Goal: Transaction & Acquisition: Purchase product/service

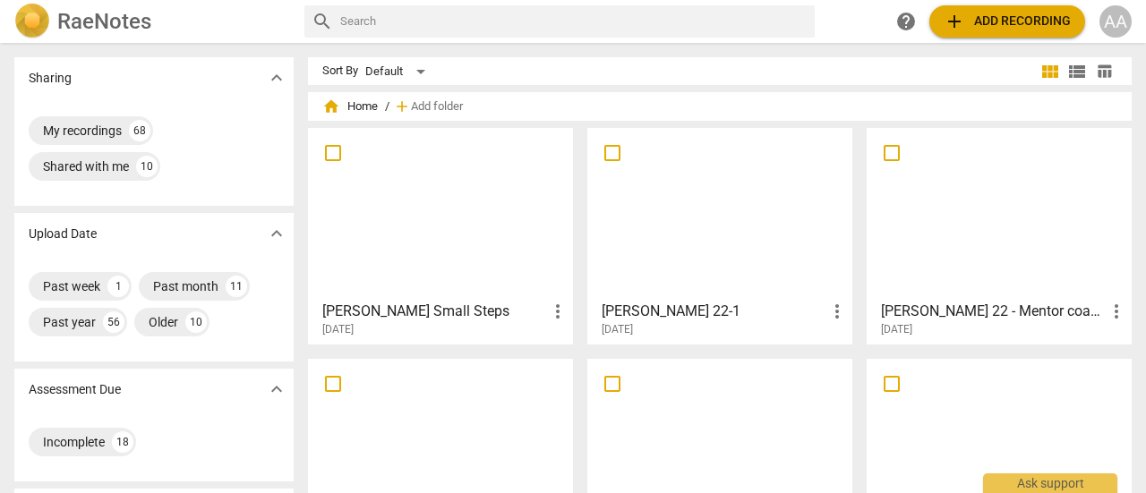
click at [980, 23] on span "add Add recording" at bounding box center [1007, 21] width 127 height 21
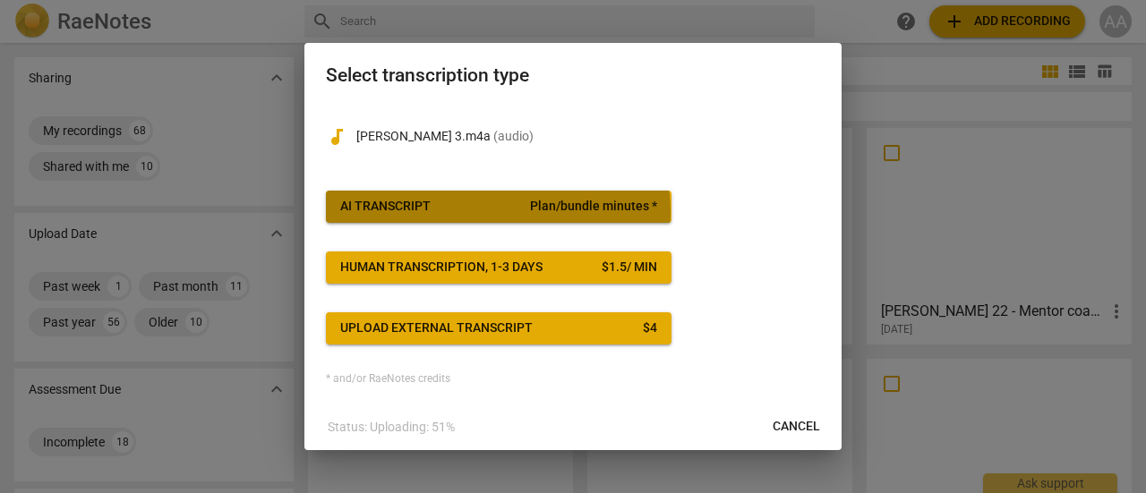
click at [494, 212] on span "AI Transcript Plan/bundle minutes *" at bounding box center [498, 207] width 317 height 18
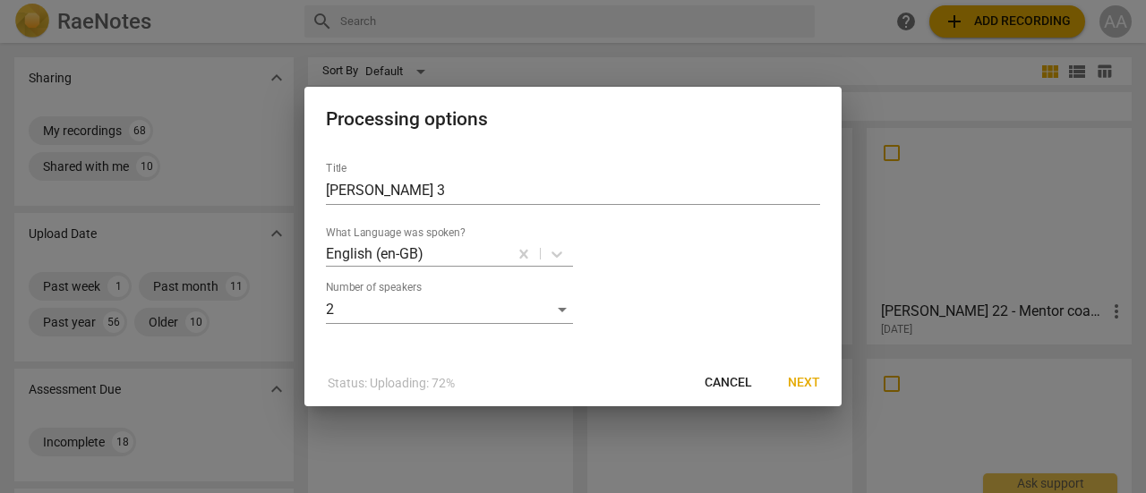
click at [805, 372] on button "Next" at bounding box center [804, 383] width 61 height 32
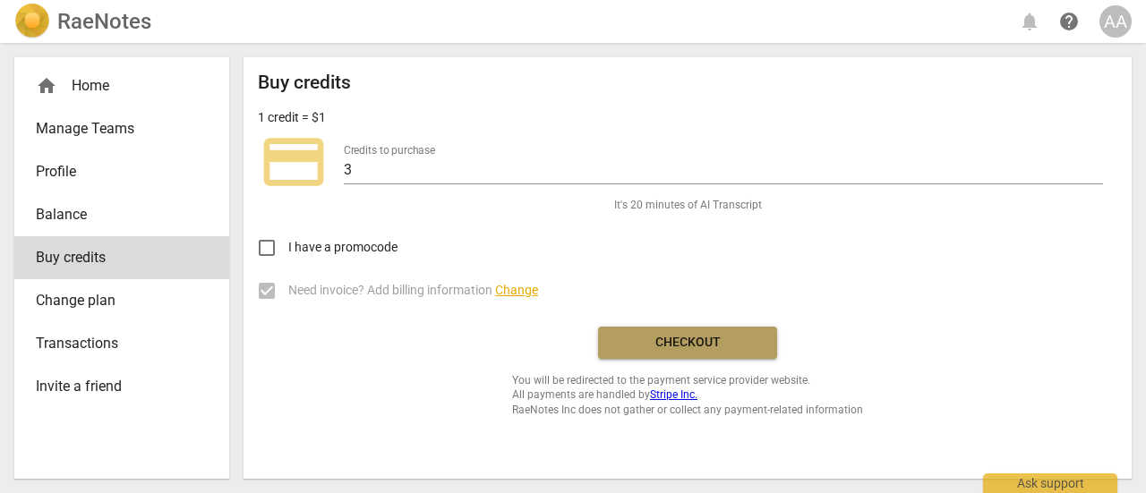
click at [680, 342] on span "Checkout" at bounding box center [687, 343] width 150 height 18
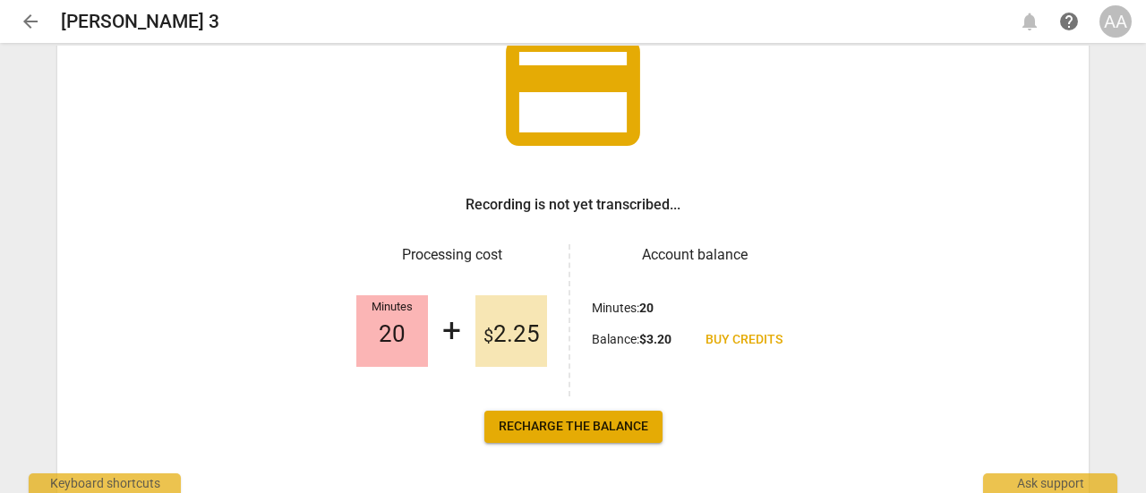
scroll to position [212, 0]
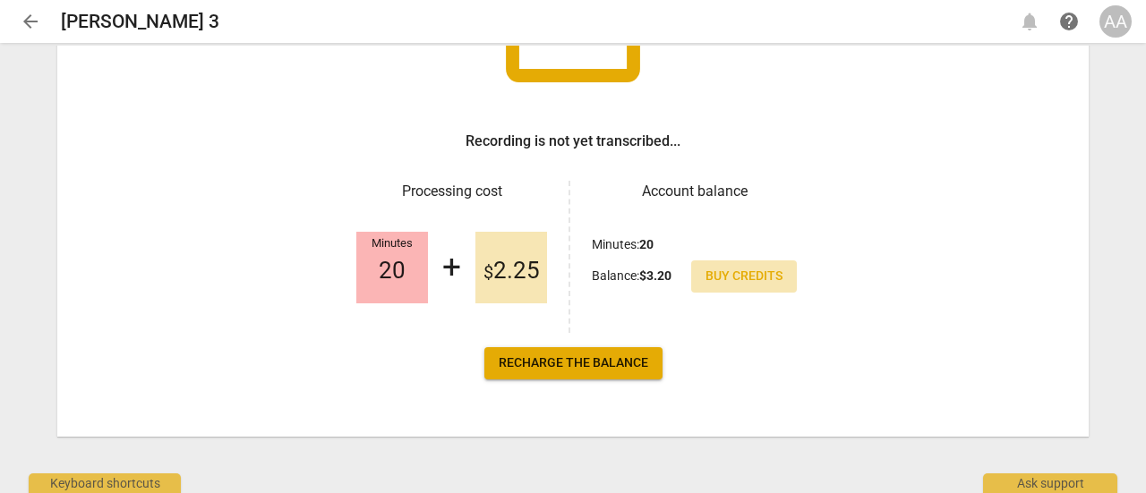
click at [735, 277] on span "Buy credits" at bounding box center [744, 277] width 77 height 18
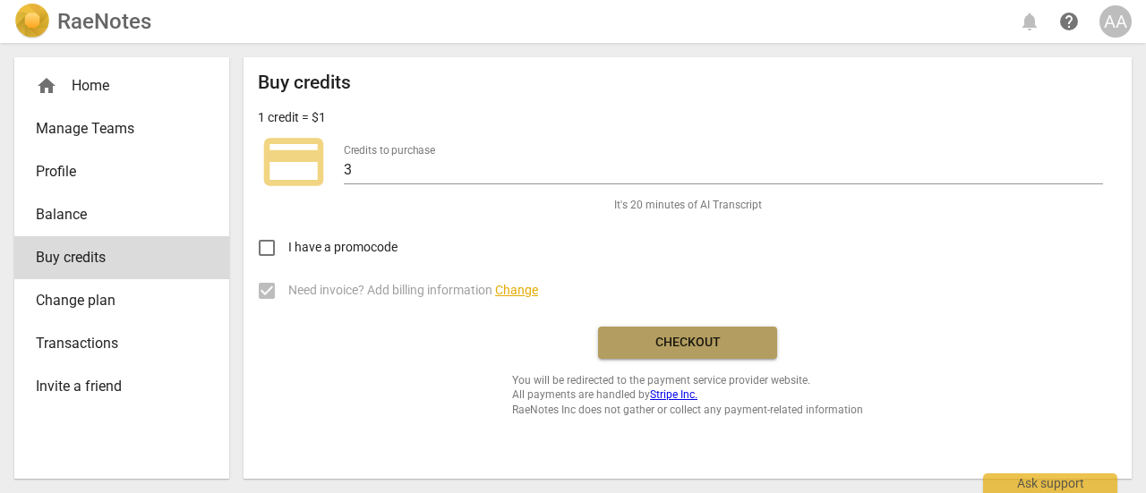
click at [672, 334] on span "Checkout" at bounding box center [687, 343] width 150 height 18
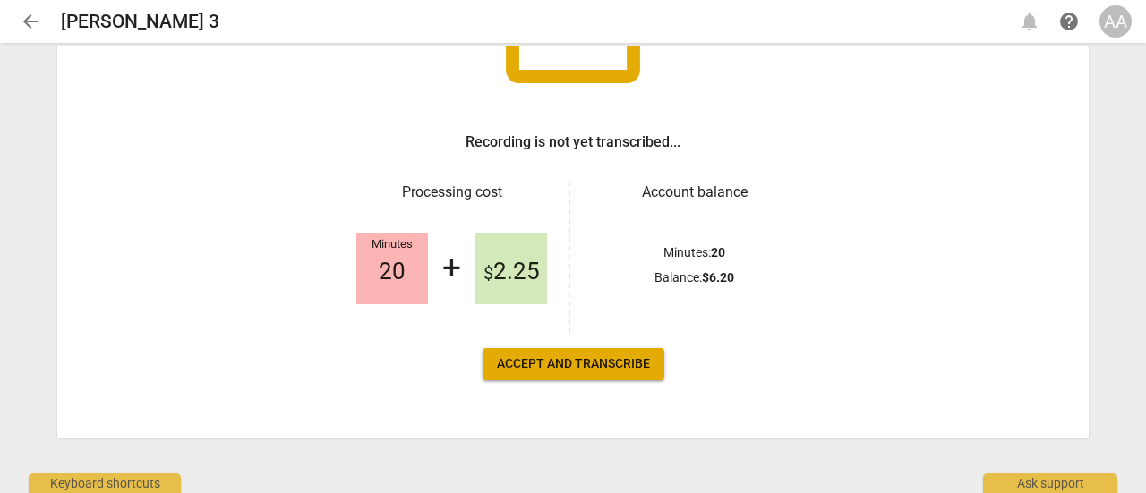
scroll to position [212, 0]
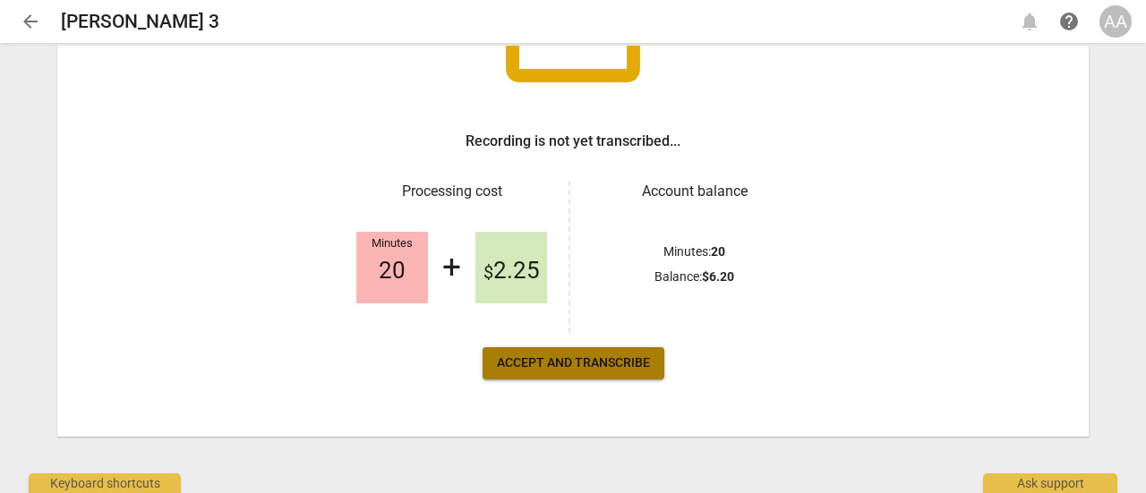
click at [603, 372] on button "Accept and transcribe" at bounding box center [574, 363] width 182 height 32
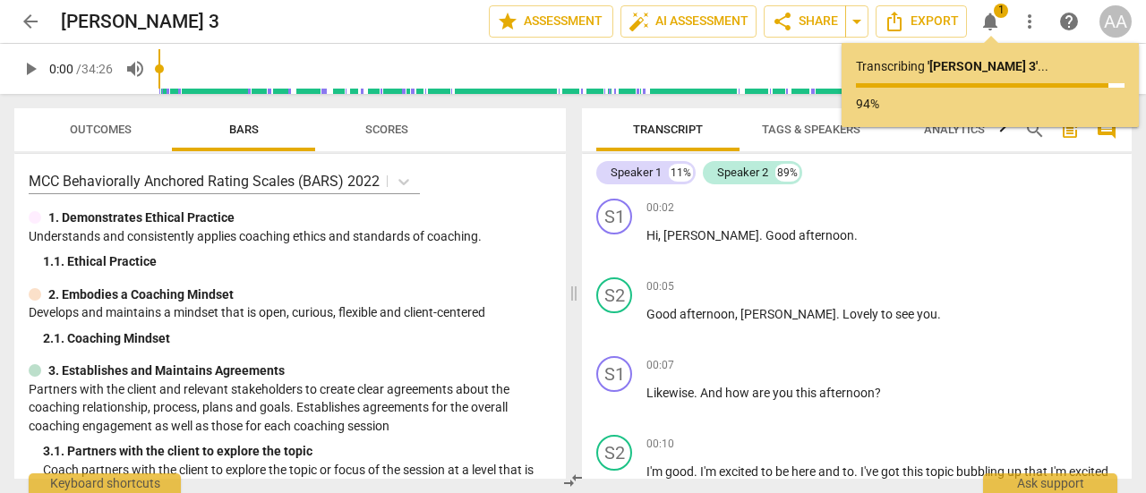
click at [973, 133] on span "Analytics" at bounding box center [954, 129] width 61 height 13
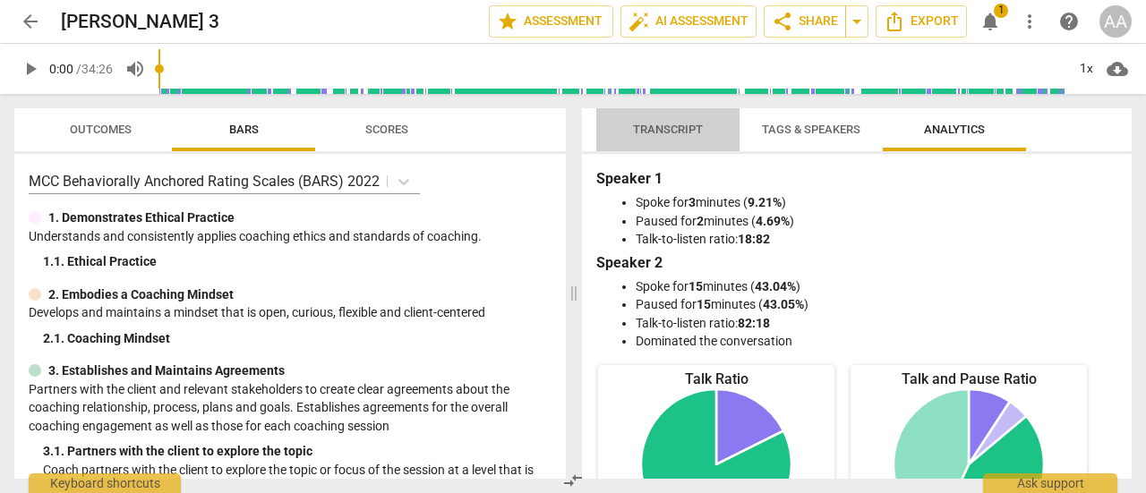
click at [683, 124] on span "Transcript" at bounding box center [668, 129] width 70 height 13
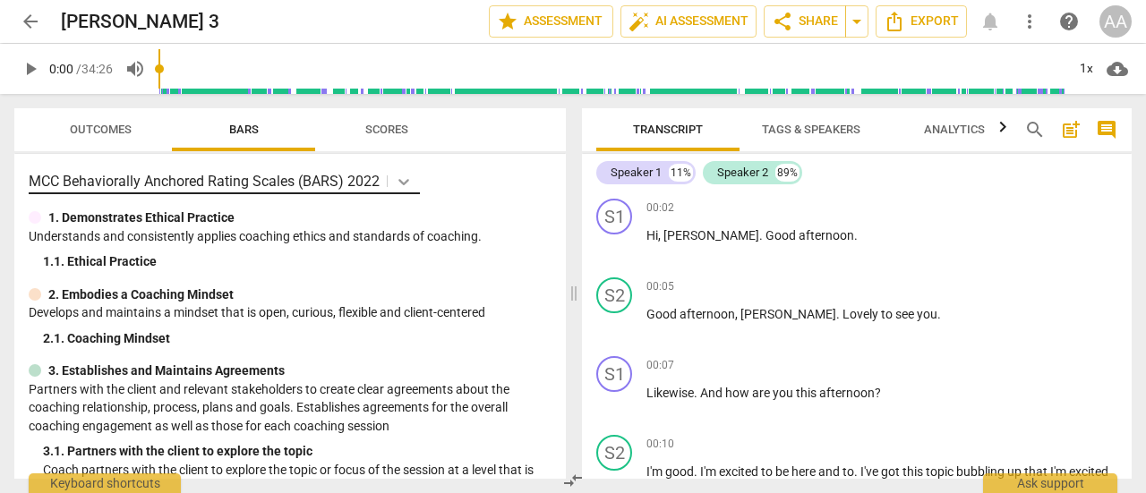
click at [405, 176] on icon at bounding box center [404, 182] width 18 height 18
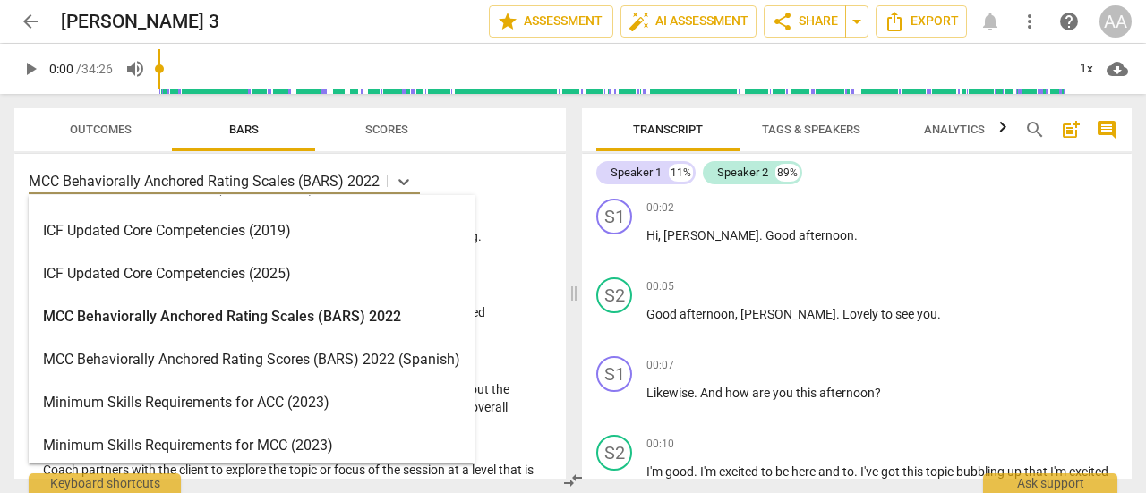
scroll to position [305, 0]
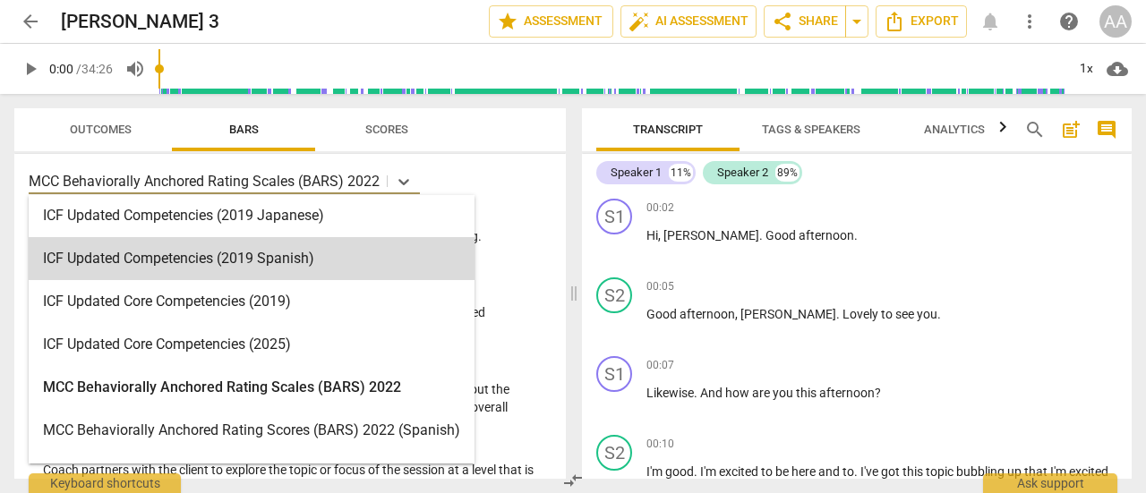
click at [510, 194] on div "19 results available. Use Up and Down to choose options, press Enter to select …" at bounding box center [290, 316] width 552 height 325
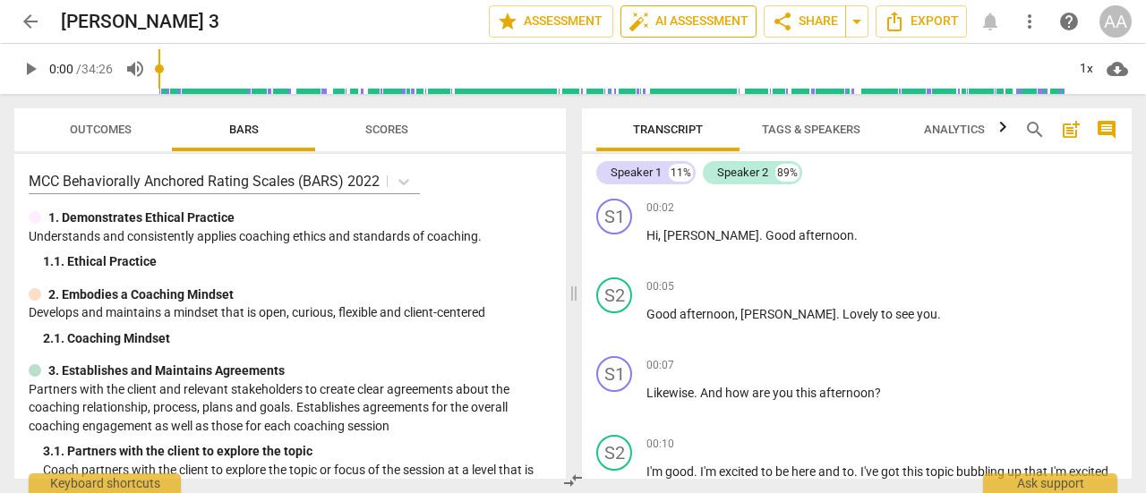
click at [672, 20] on span "auto_fix_high AI Assessment" at bounding box center [689, 21] width 120 height 21
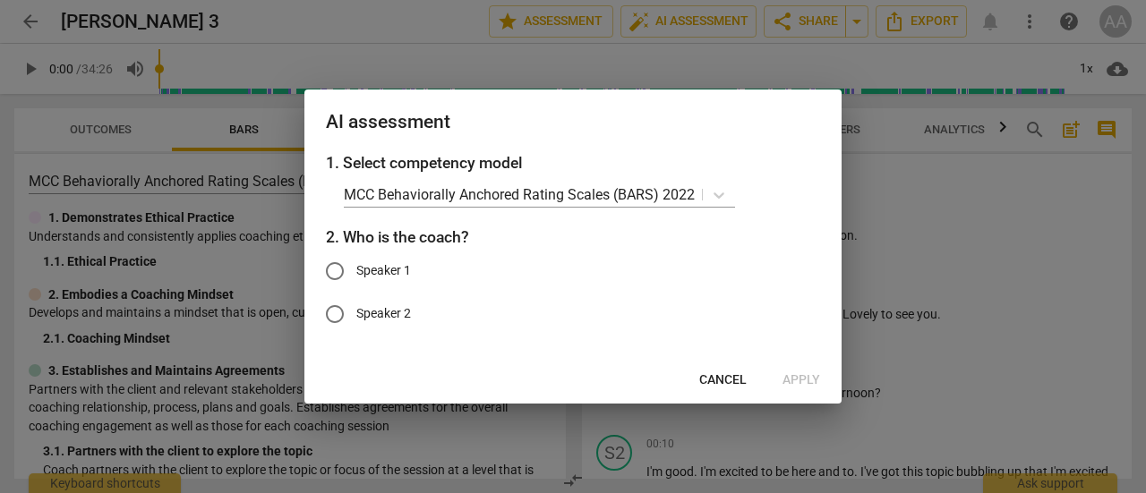
click at [726, 374] on span "Cancel" at bounding box center [722, 381] width 47 height 18
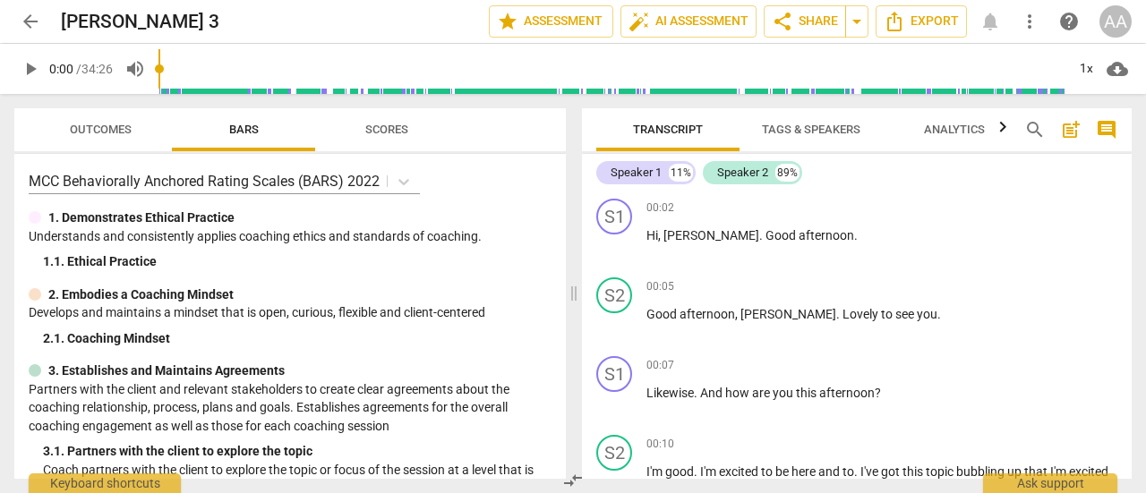
click at [793, 139] on span "Tags & Speakers" at bounding box center [810, 130] width 141 height 24
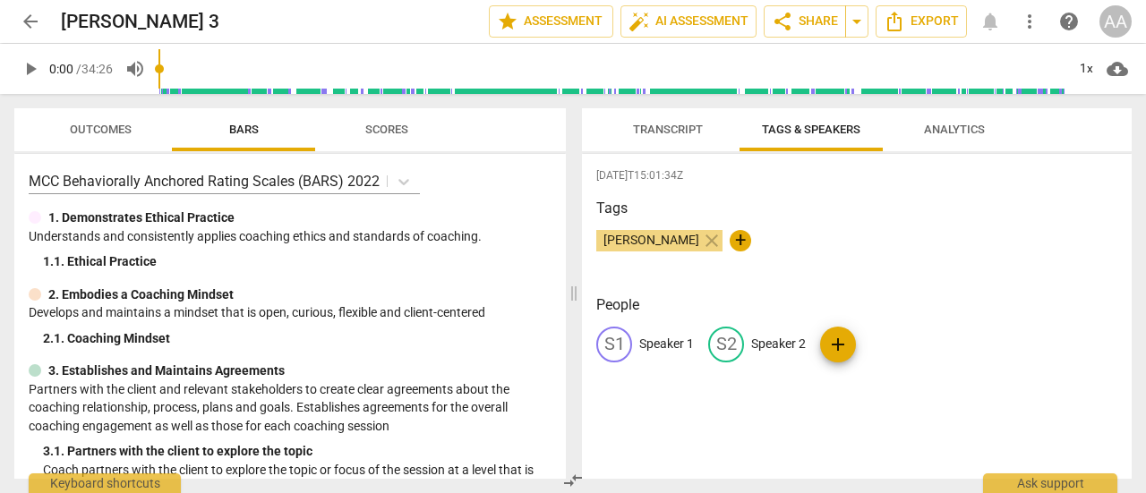
click at [646, 338] on p "Speaker 1" at bounding box center [666, 344] width 55 height 19
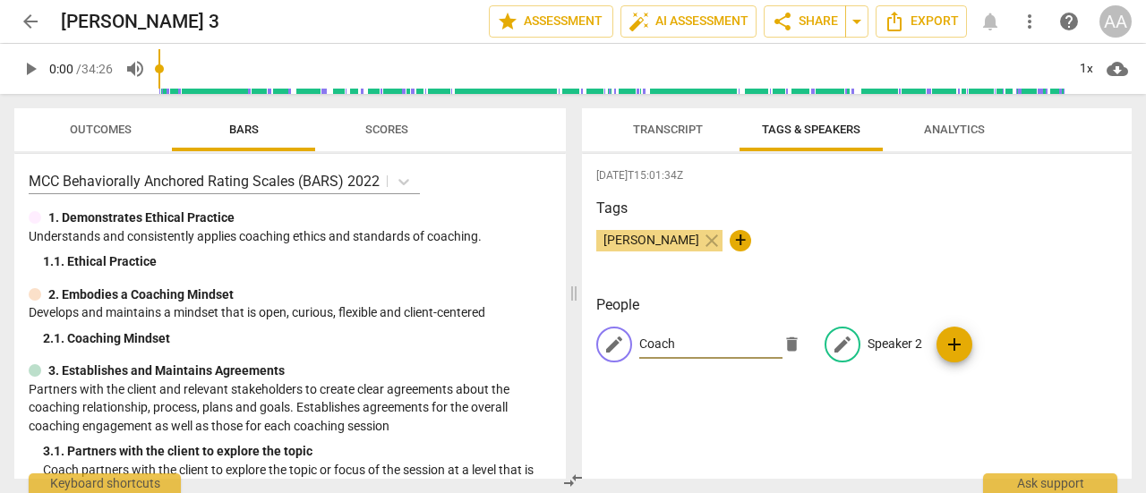
type input "Coach"
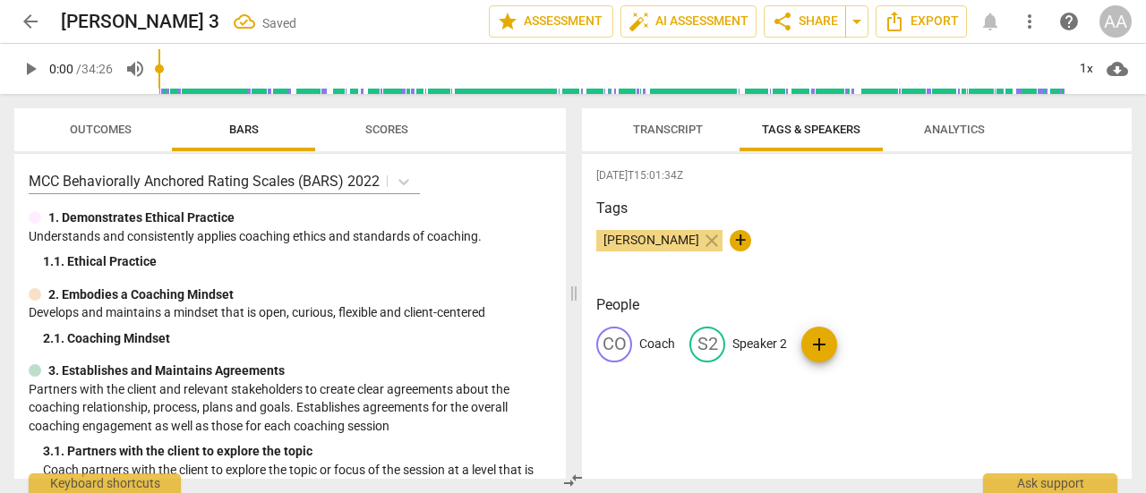
click at [885, 342] on div "CO Coach S2 Speaker 2 add" at bounding box center [856, 352] width 521 height 50
click at [775, 343] on p "Speaker 2" at bounding box center [759, 344] width 55 height 19
type input "c"
type input "Client"
click at [682, 137] on span "Transcript" at bounding box center [668, 130] width 113 height 24
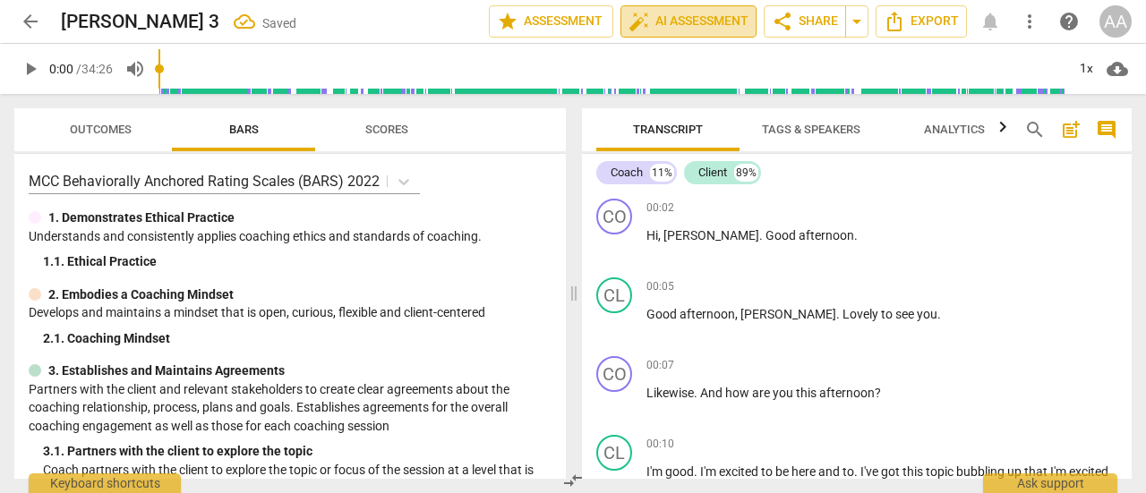
click at [677, 21] on span "auto_fix_high AI Assessment" at bounding box center [689, 21] width 120 height 21
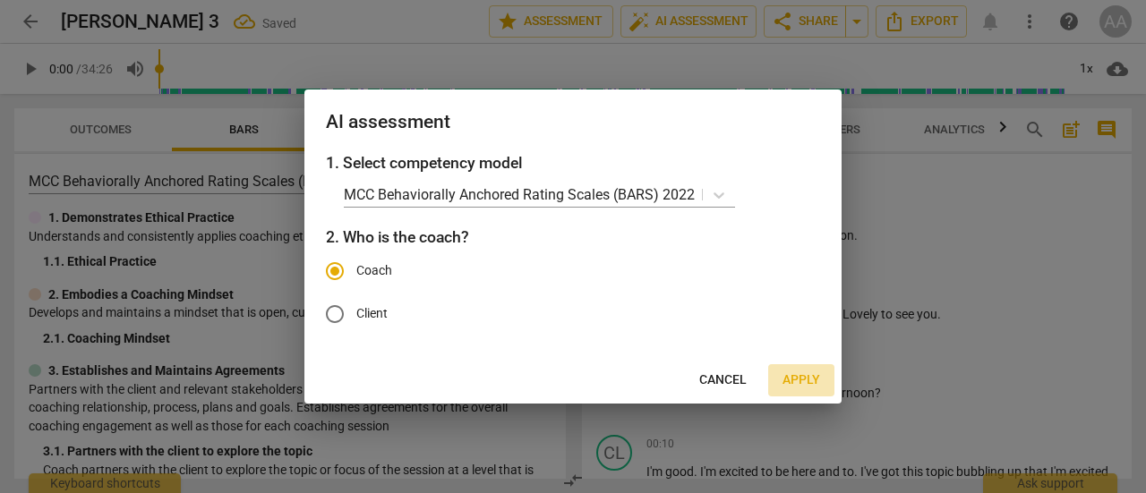
click at [791, 373] on span "Apply" at bounding box center [802, 381] width 38 height 18
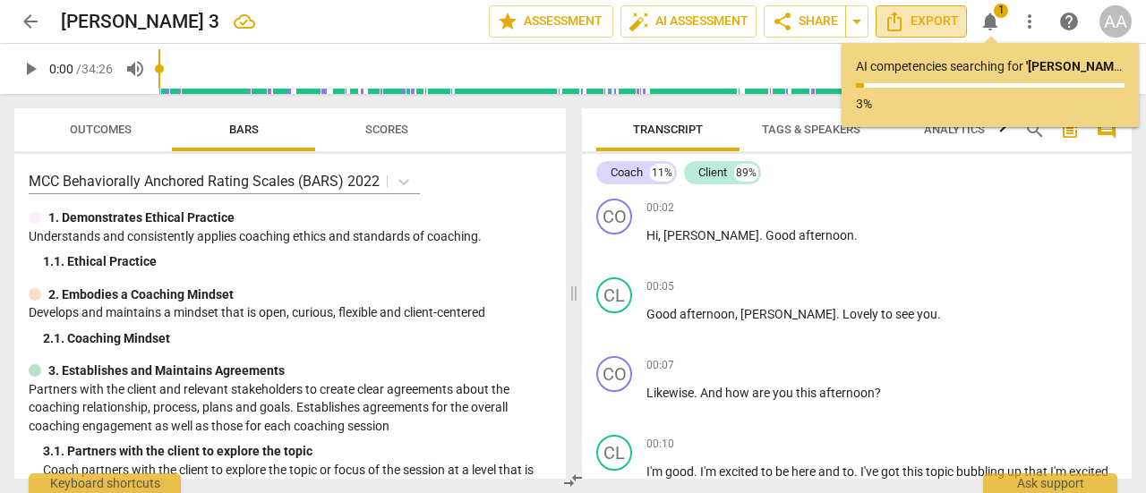
click at [937, 20] on span "Export" at bounding box center [921, 21] width 75 height 21
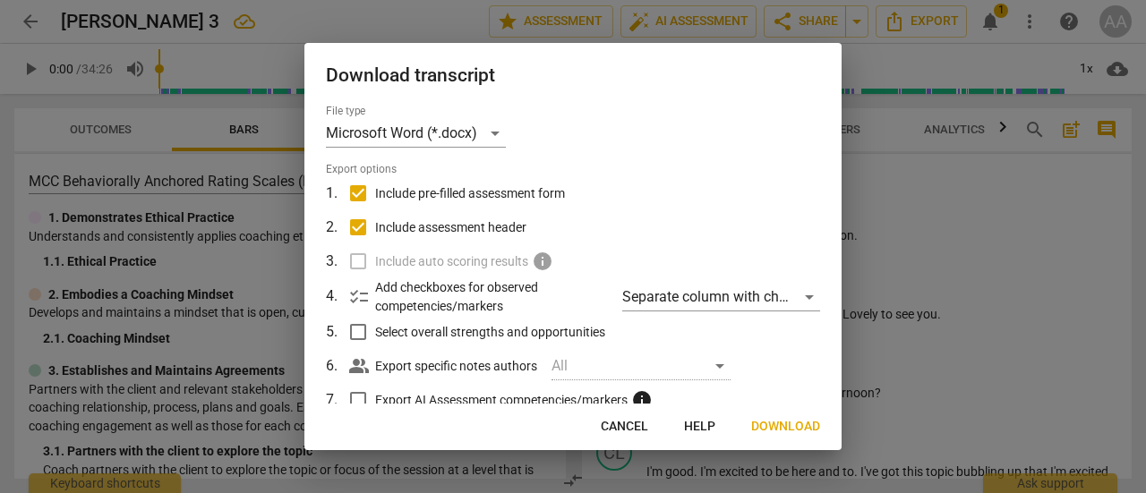
click at [768, 427] on span "Download" at bounding box center [785, 427] width 69 height 18
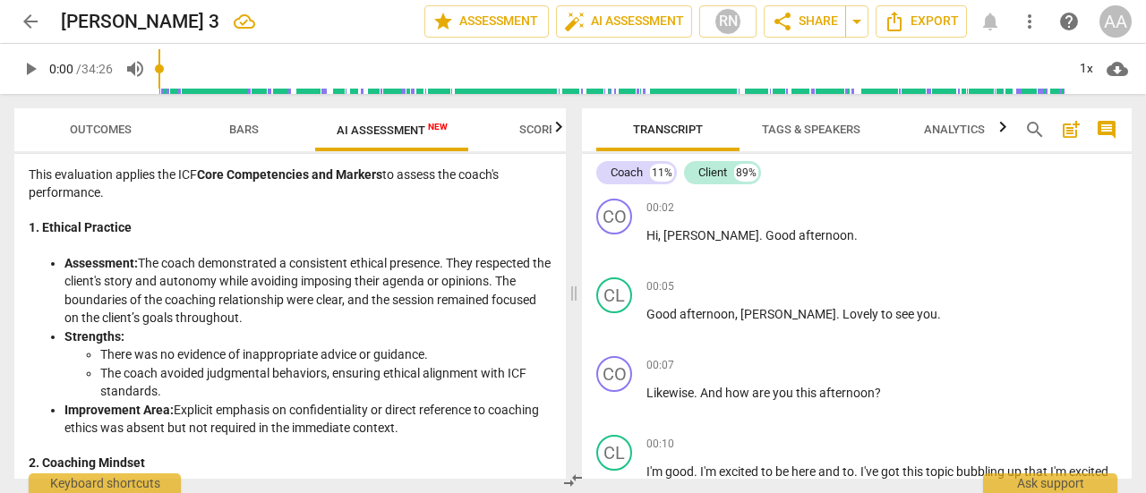
scroll to position [0, 0]
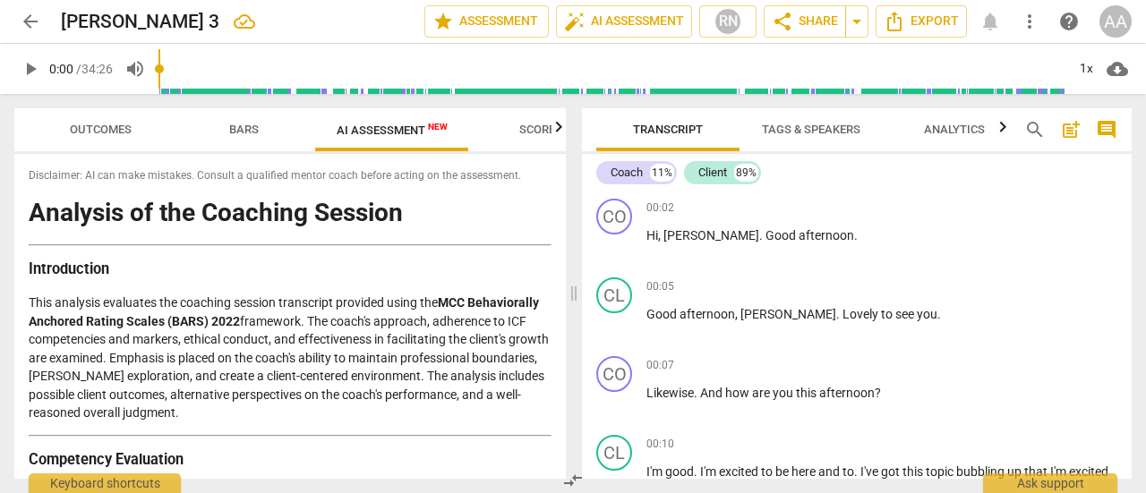
click at [94, 130] on span "Outcomes" at bounding box center [101, 129] width 62 height 13
